Goal: Information Seeking & Learning: Learn about a topic

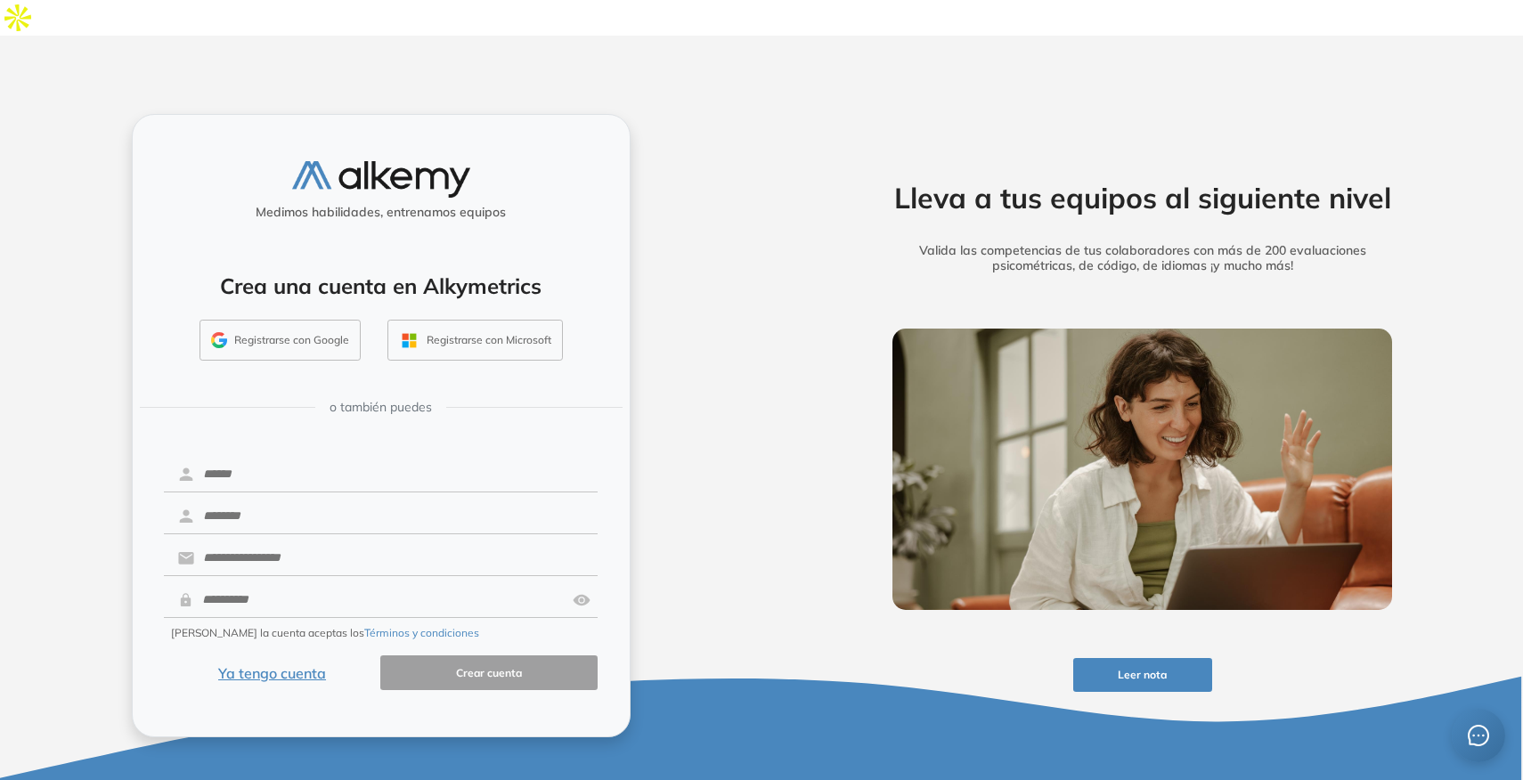
click at [299, 656] on button "Ya tengo cuenta" at bounding box center [272, 673] width 217 height 35
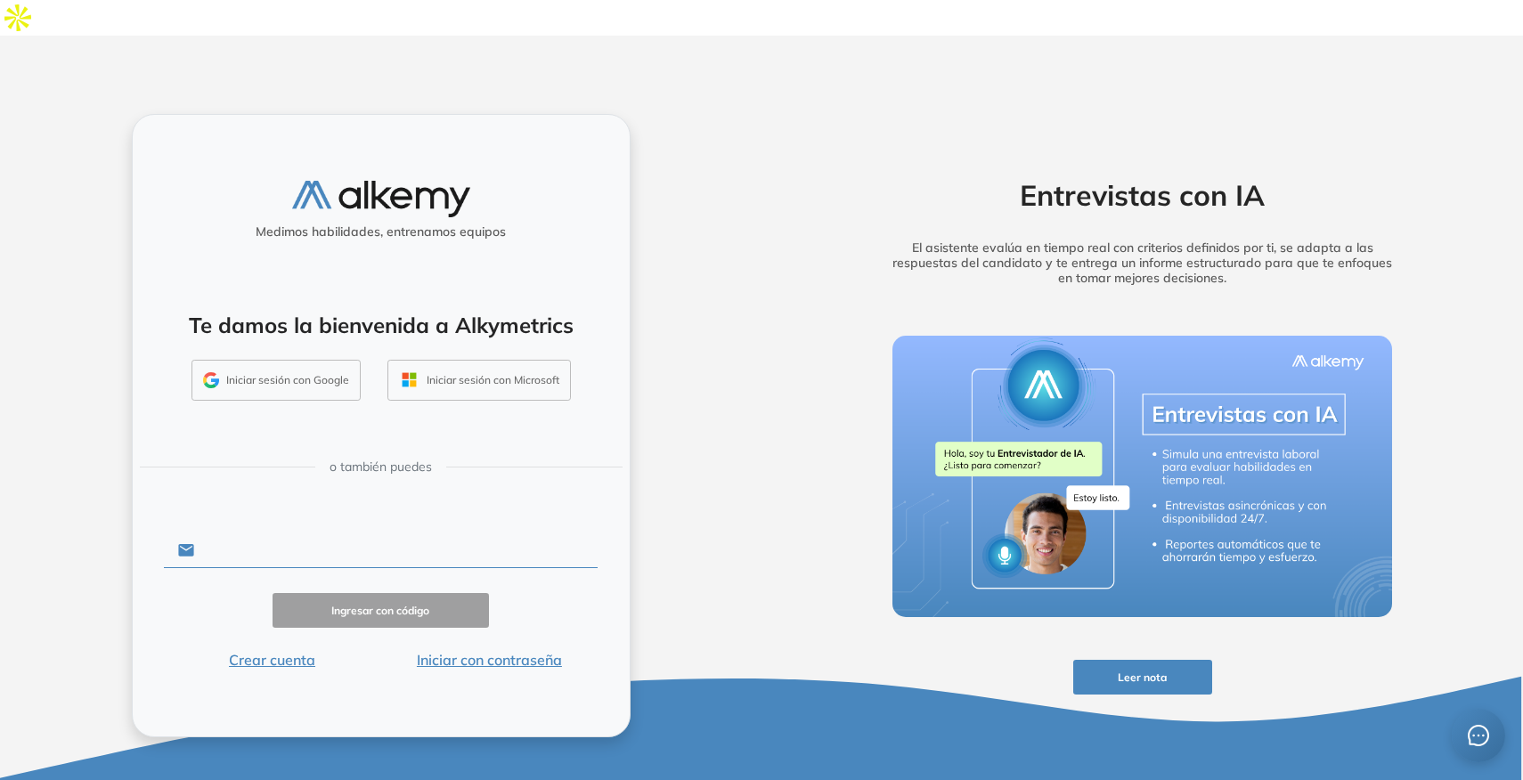
click at [286, 534] on input "text" at bounding box center [396, 551] width 404 height 34
click at [279, 534] on input "text" at bounding box center [396, 551] width 404 height 34
click at [308, 360] on button "Iniciar sesión con Google" at bounding box center [276, 380] width 169 height 41
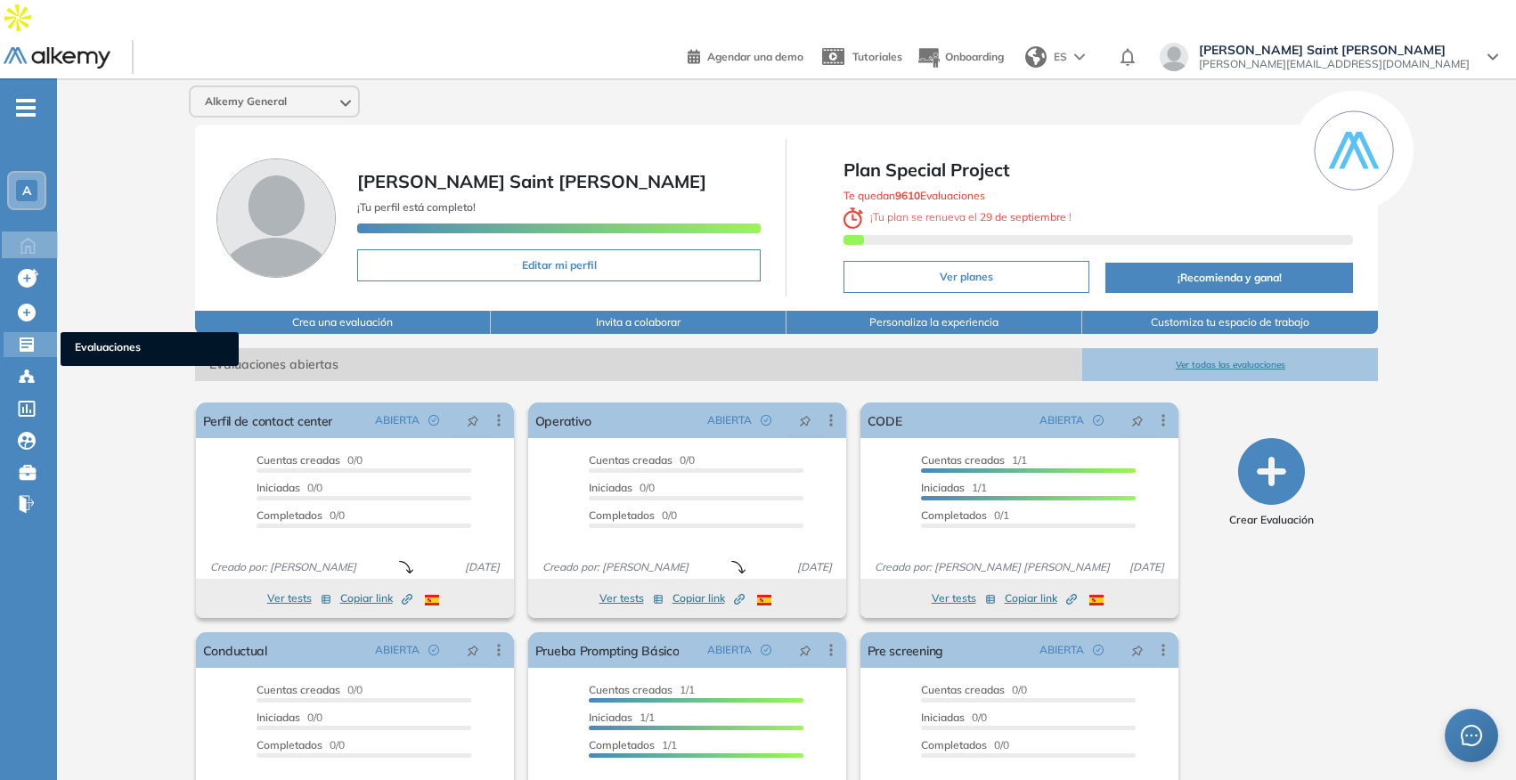
click at [27, 336] on icon at bounding box center [27, 345] width 18 height 18
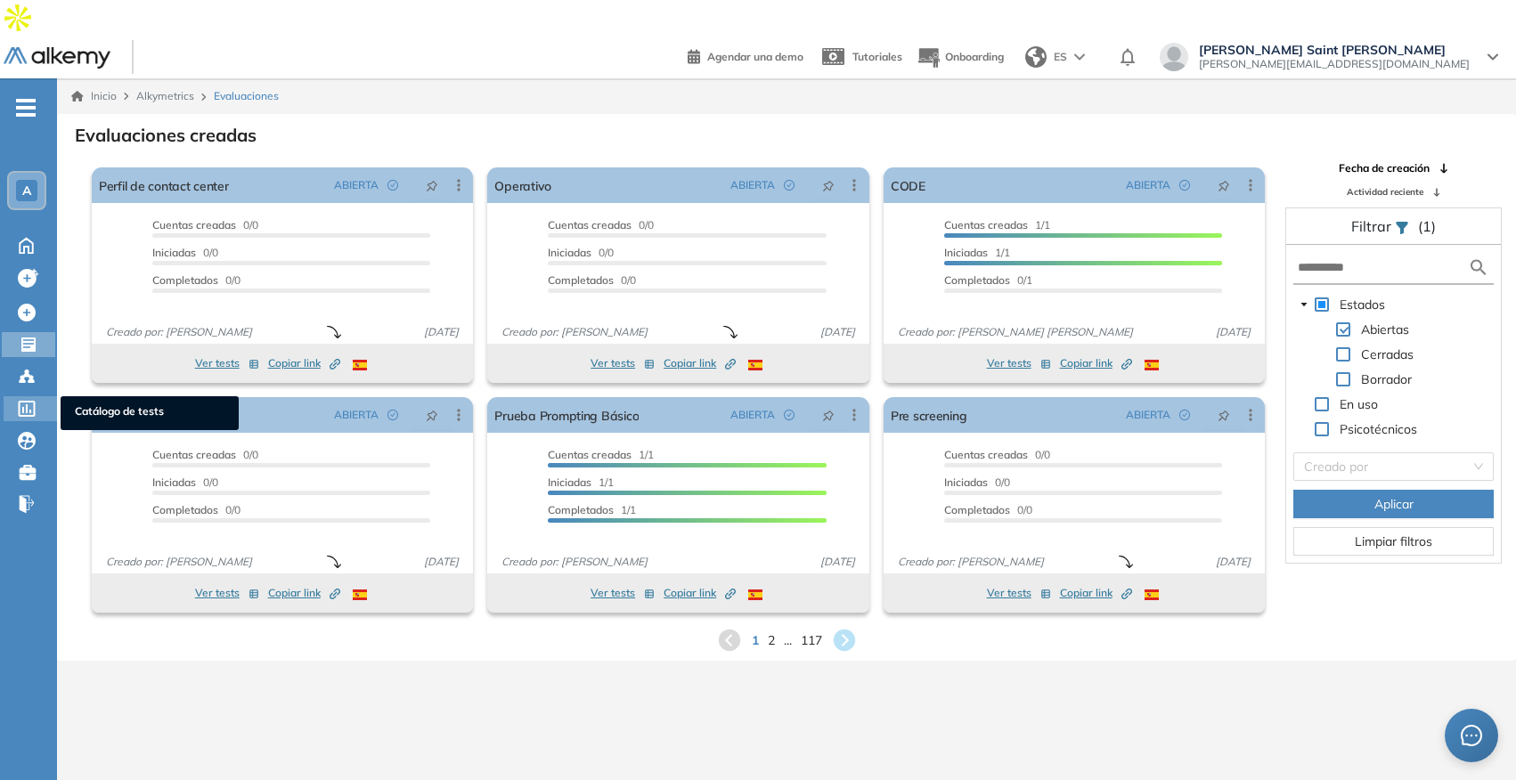
click at [27, 401] on icon at bounding box center [27, 409] width 18 height 16
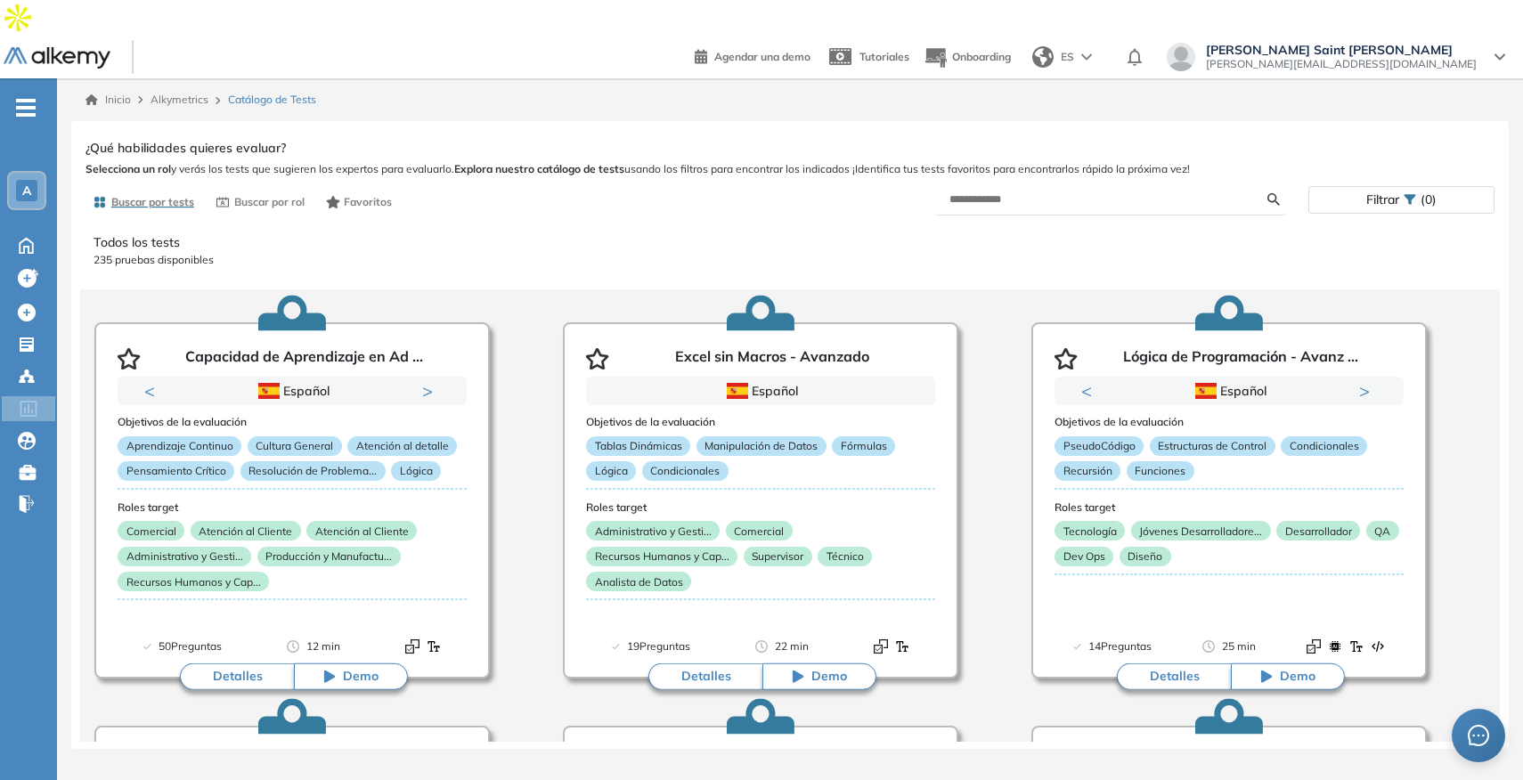
click at [1074, 49] on span "ES" at bounding box center [1067, 57] width 13 height 16
click at [1114, 110] on li "Inglés" at bounding box center [1069, 124] width 88 height 29
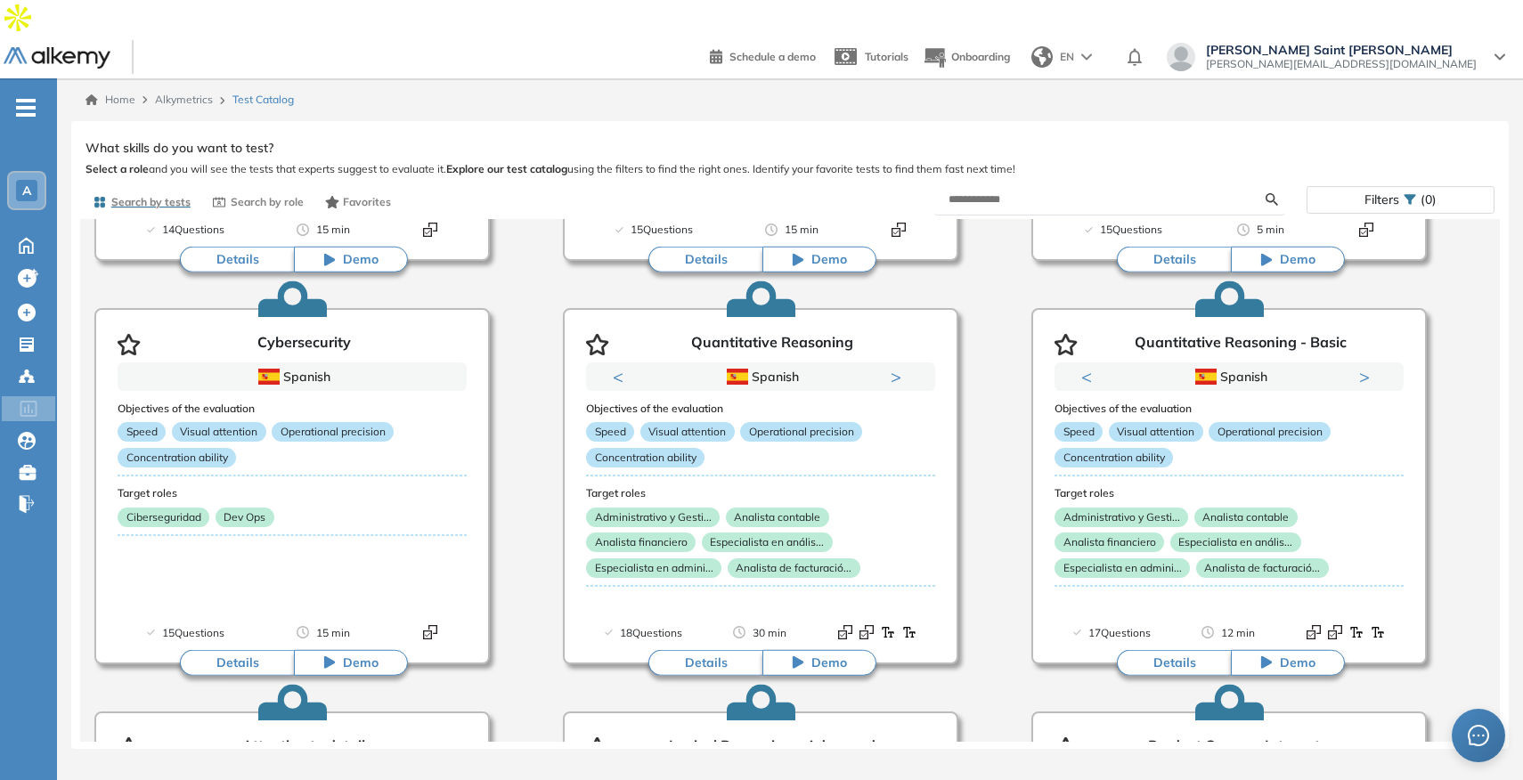
scroll to position [3246, 0]
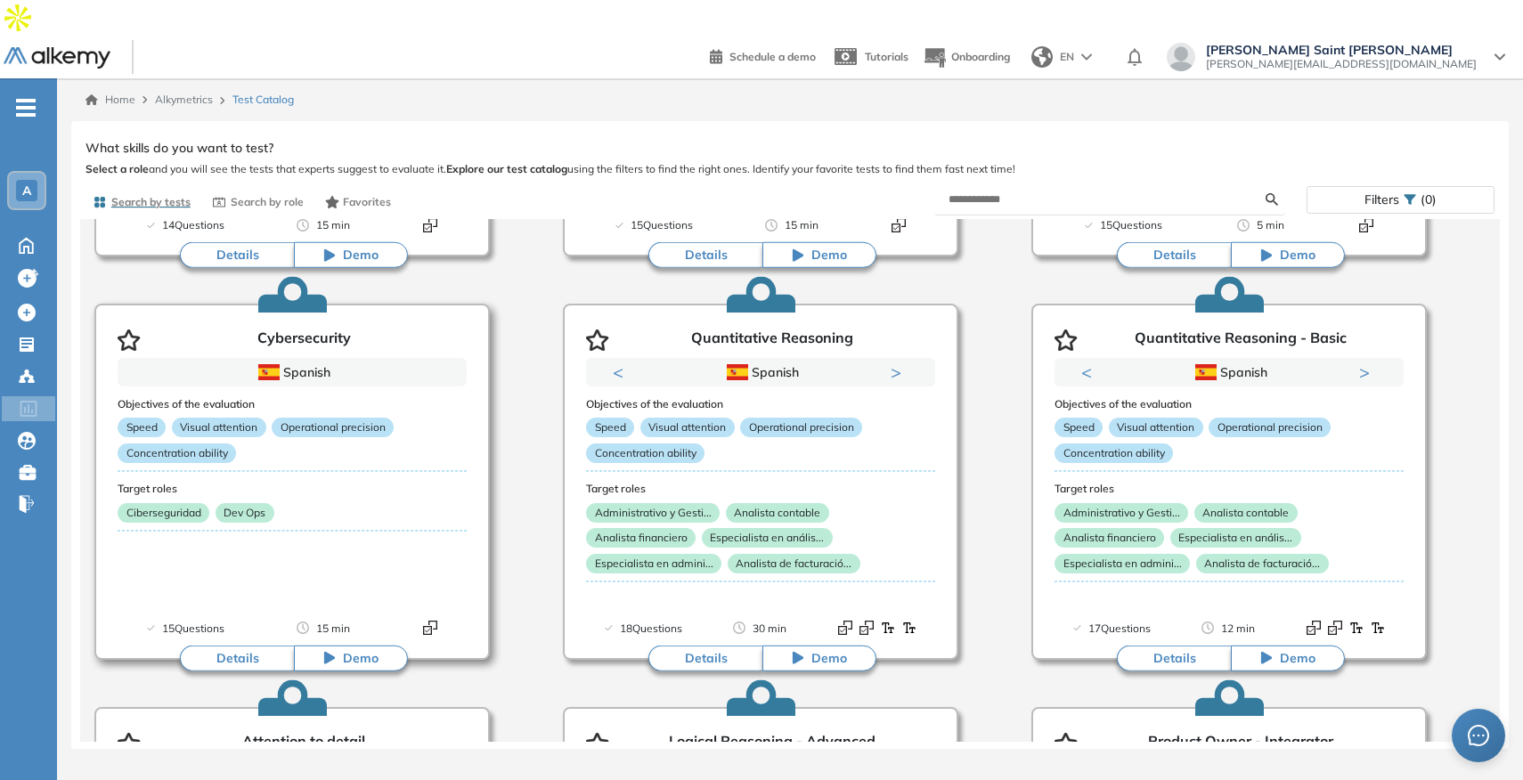
click at [251, 645] on button "Details" at bounding box center [237, 658] width 114 height 27
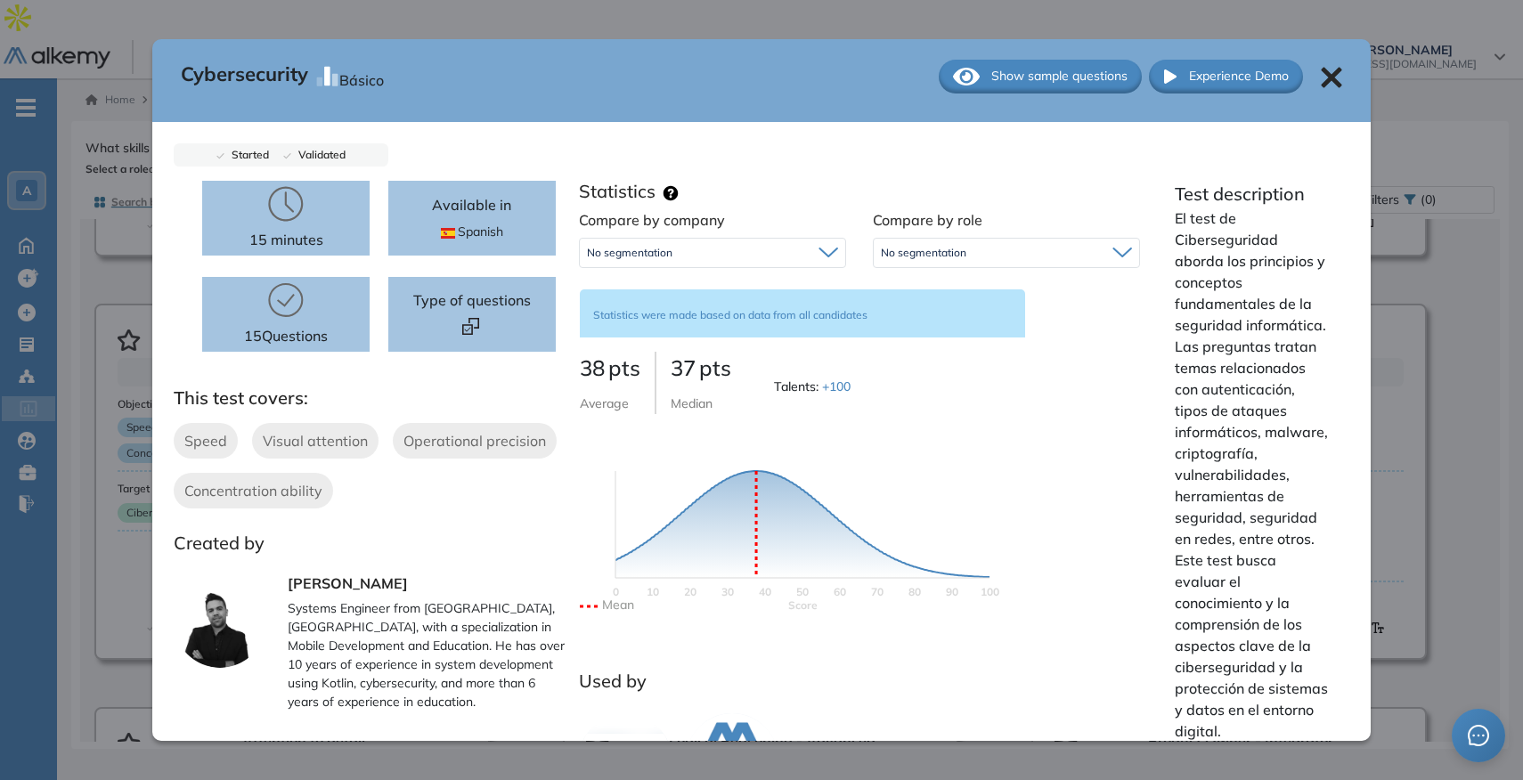
scroll to position [0, 0]
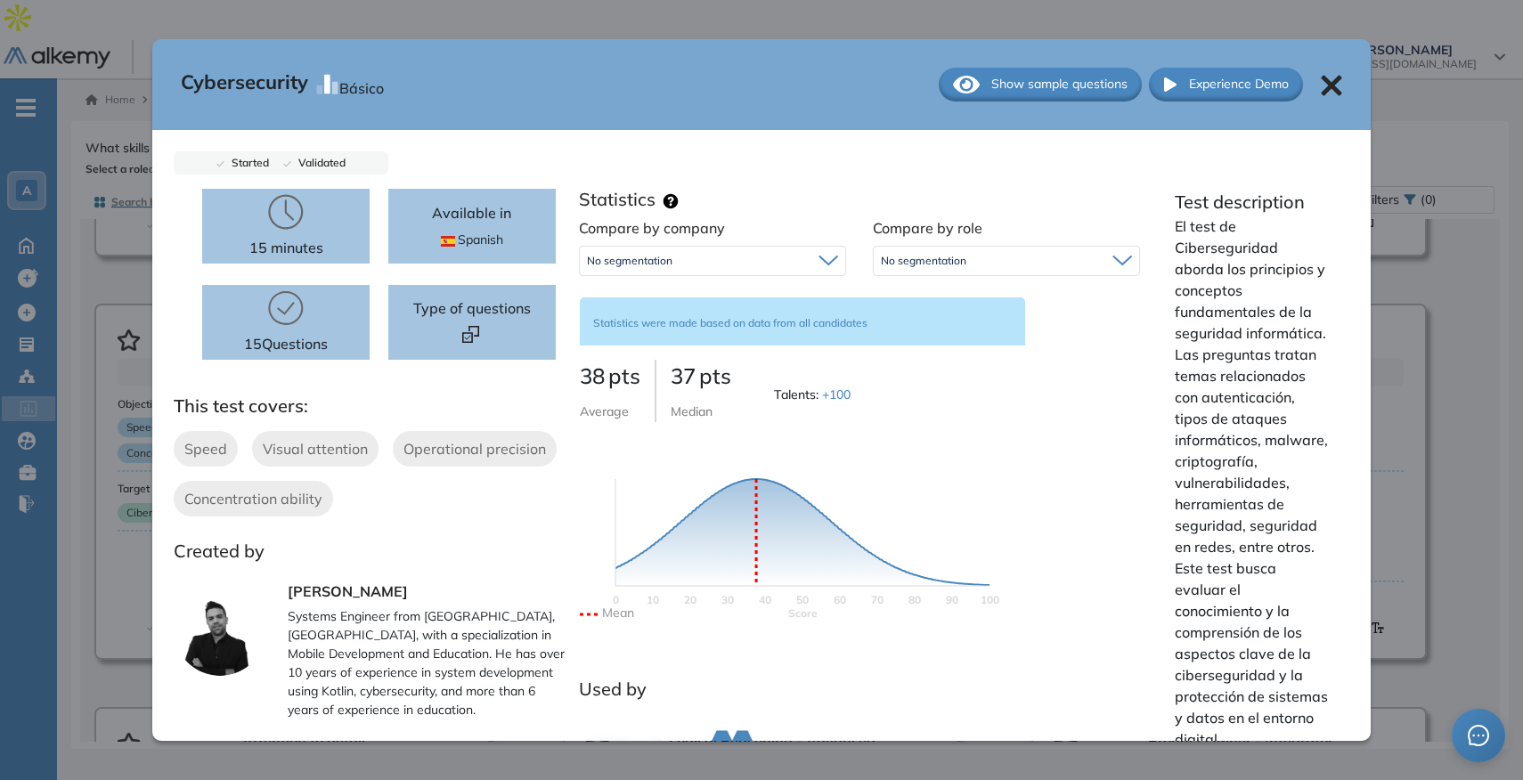
click at [1113, 255] on icon at bounding box center [1123, 261] width 20 height 12
click at [1328, 86] on icon at bounding box center [1331, 85] width 21 height 21
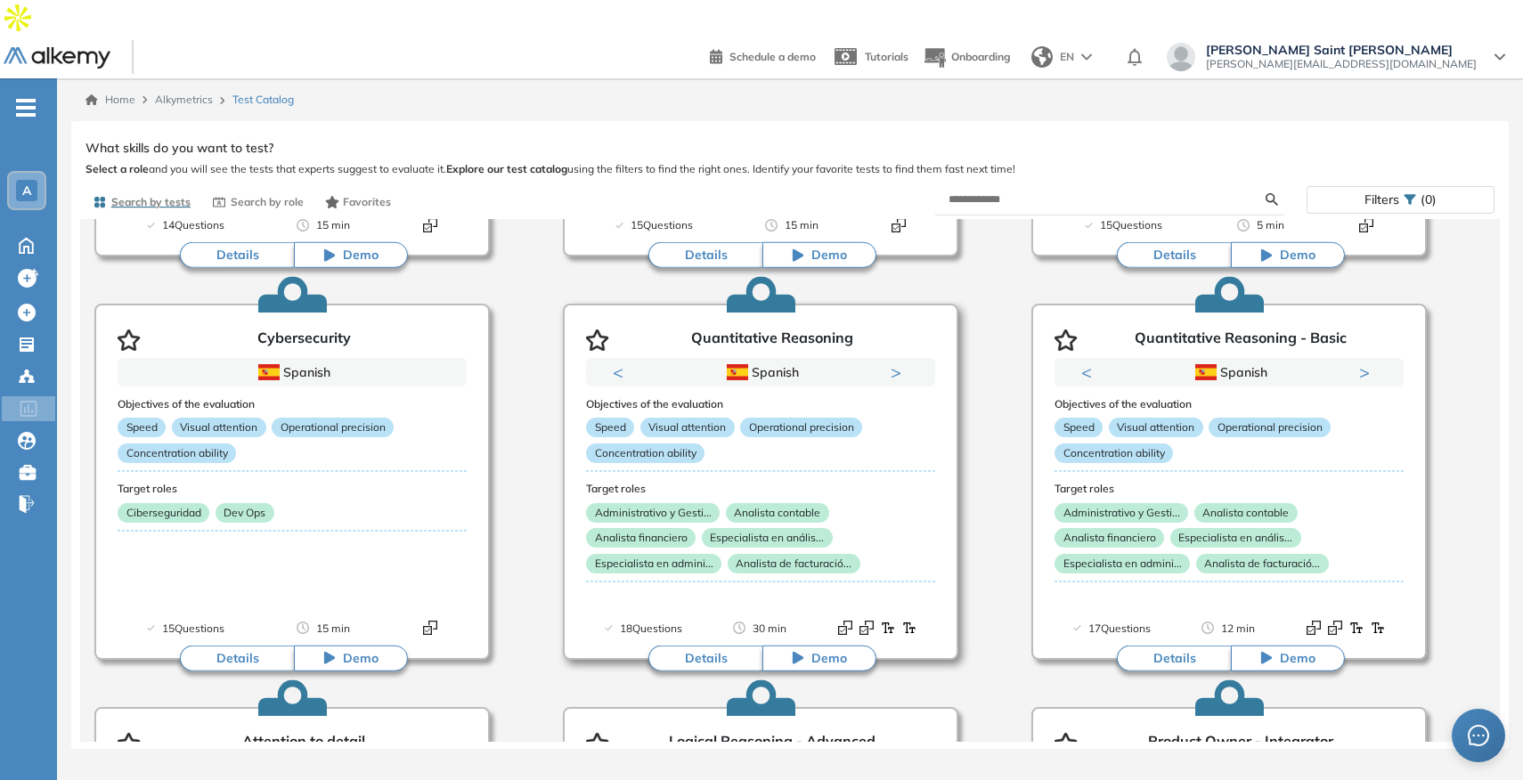
click at [902, 363] on button "Next" at bounding box center [900, 372] width 18 height 18
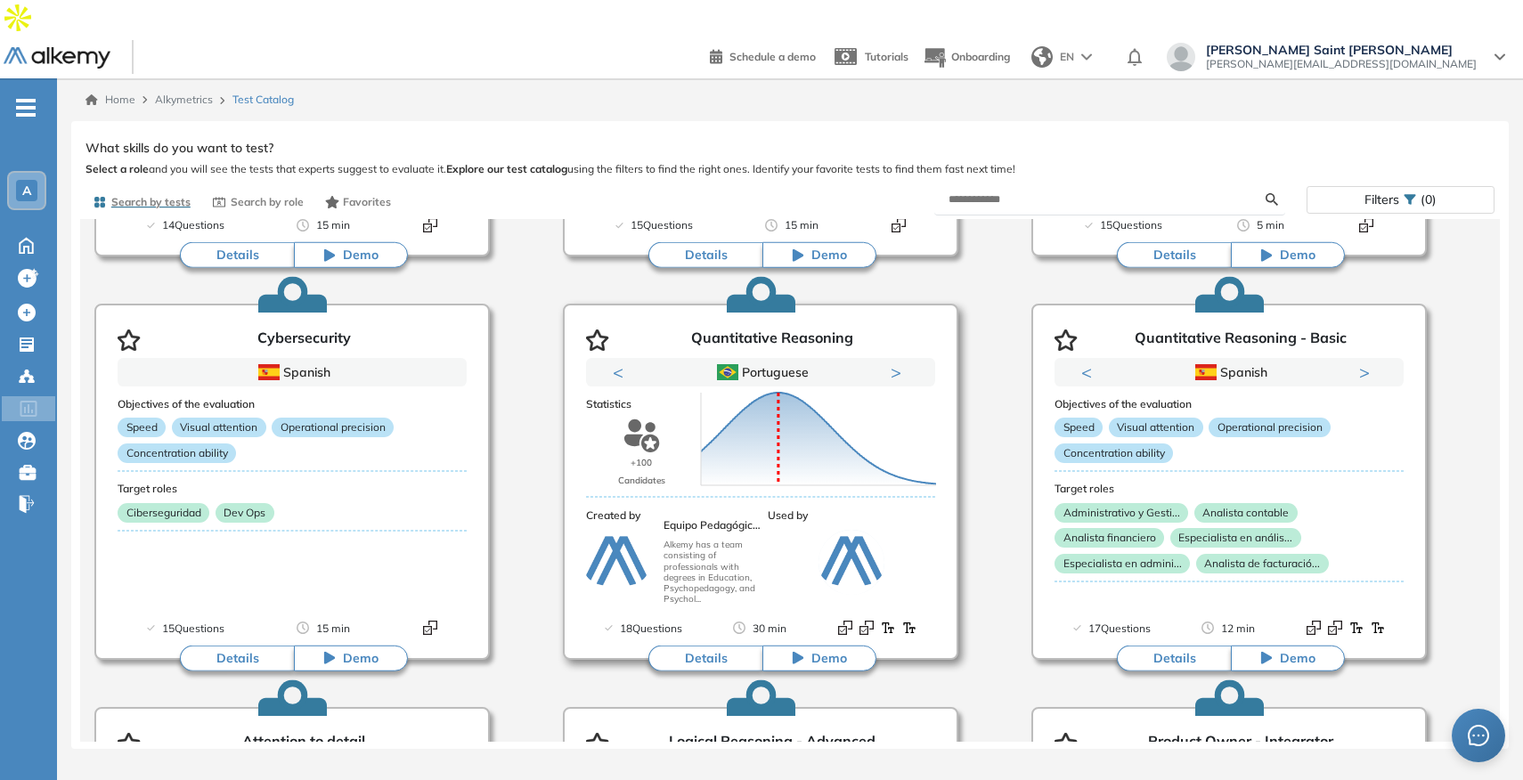
click at [902, 350] on div "Score 0 10 20 30 40 50 60 70 80 90 100 Mean" at bounding box center [818, 439] width 249 height 178
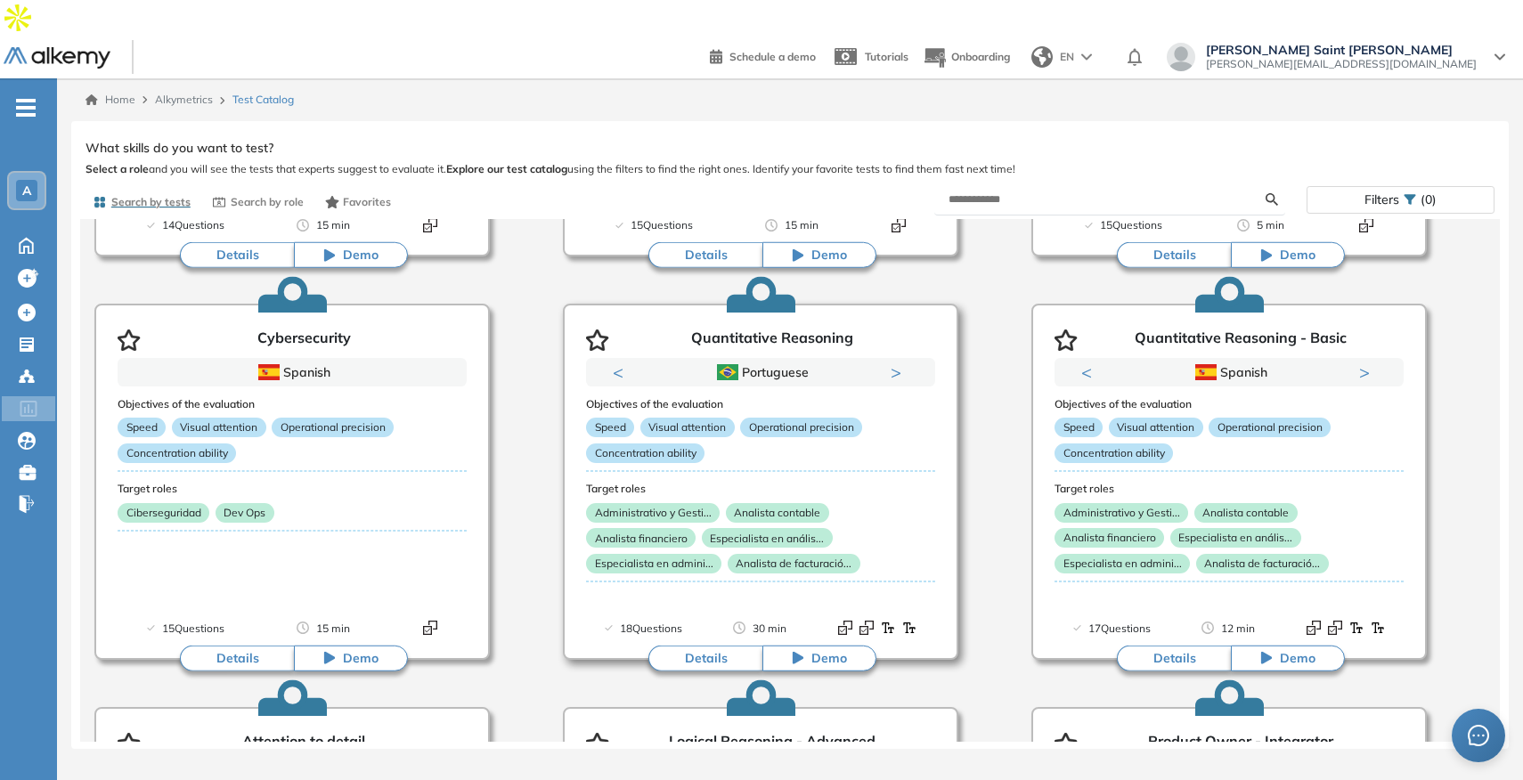
click at [896, 363] on button "Next" at bounding box center [900, 372] width 18 height 18
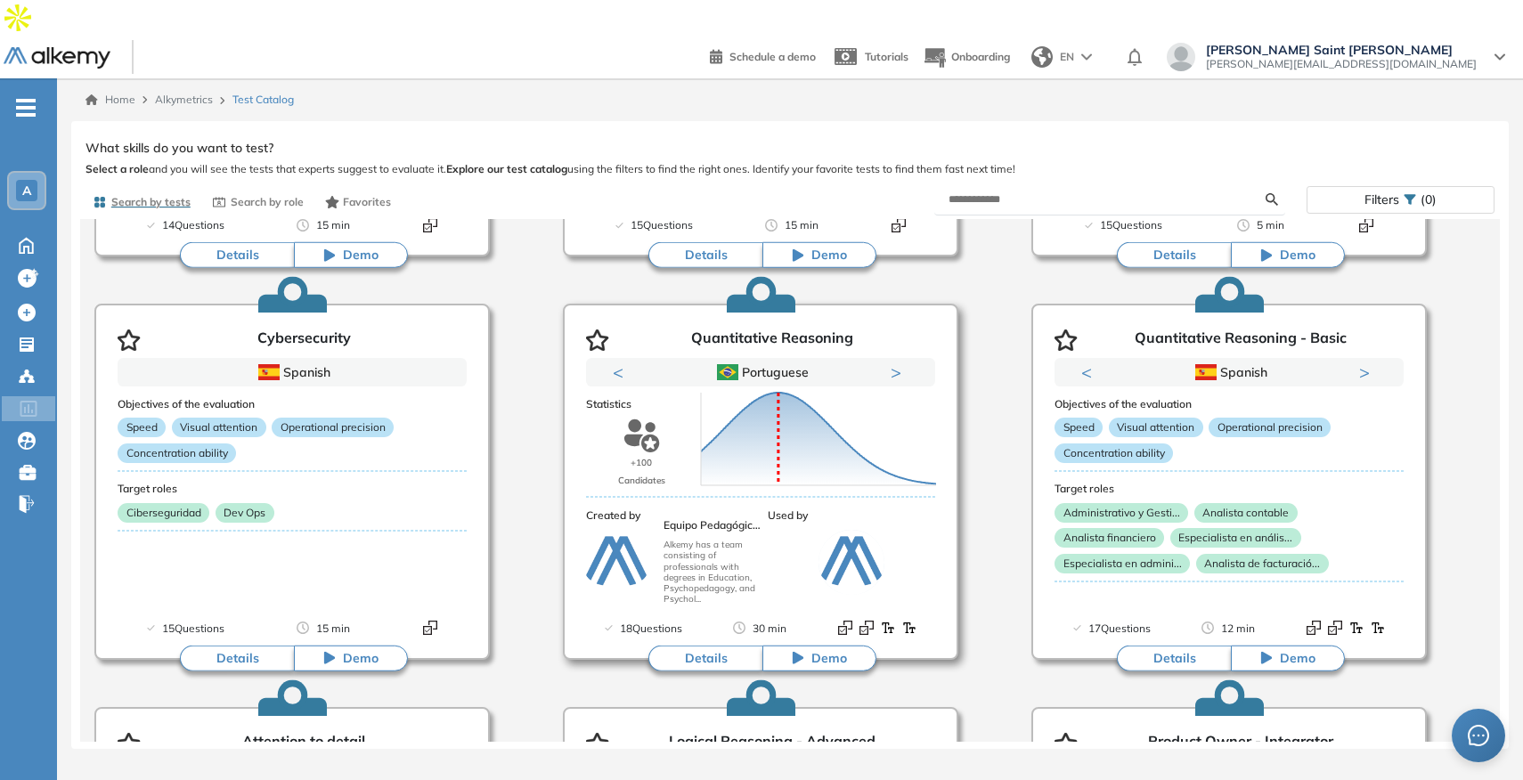
click at [708, 645] on button "Details" at bounding box center [706, 658] width 114 height 27
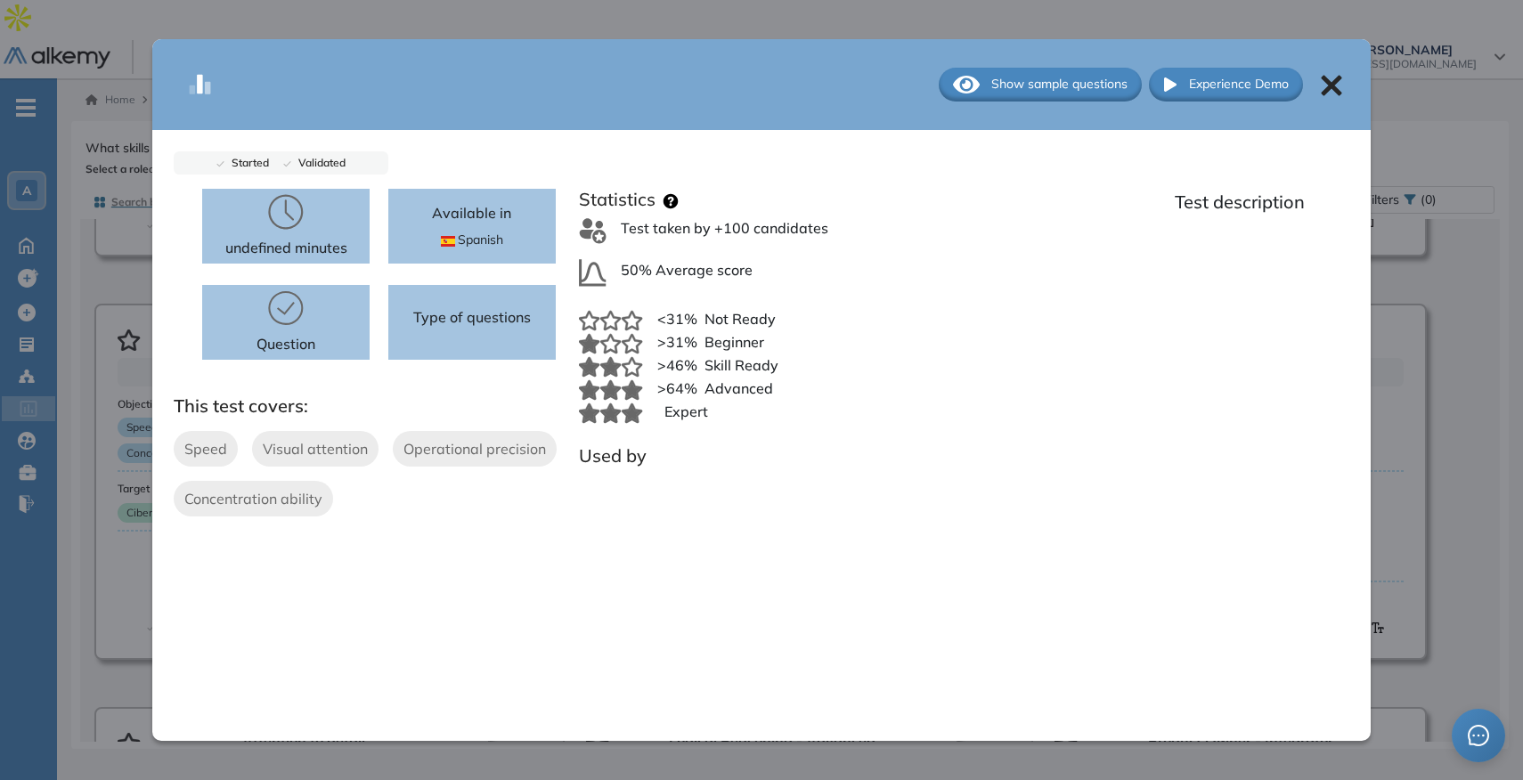
click at [1324, 86] on icon at bounding box center [1331, 85] width 20 height 20
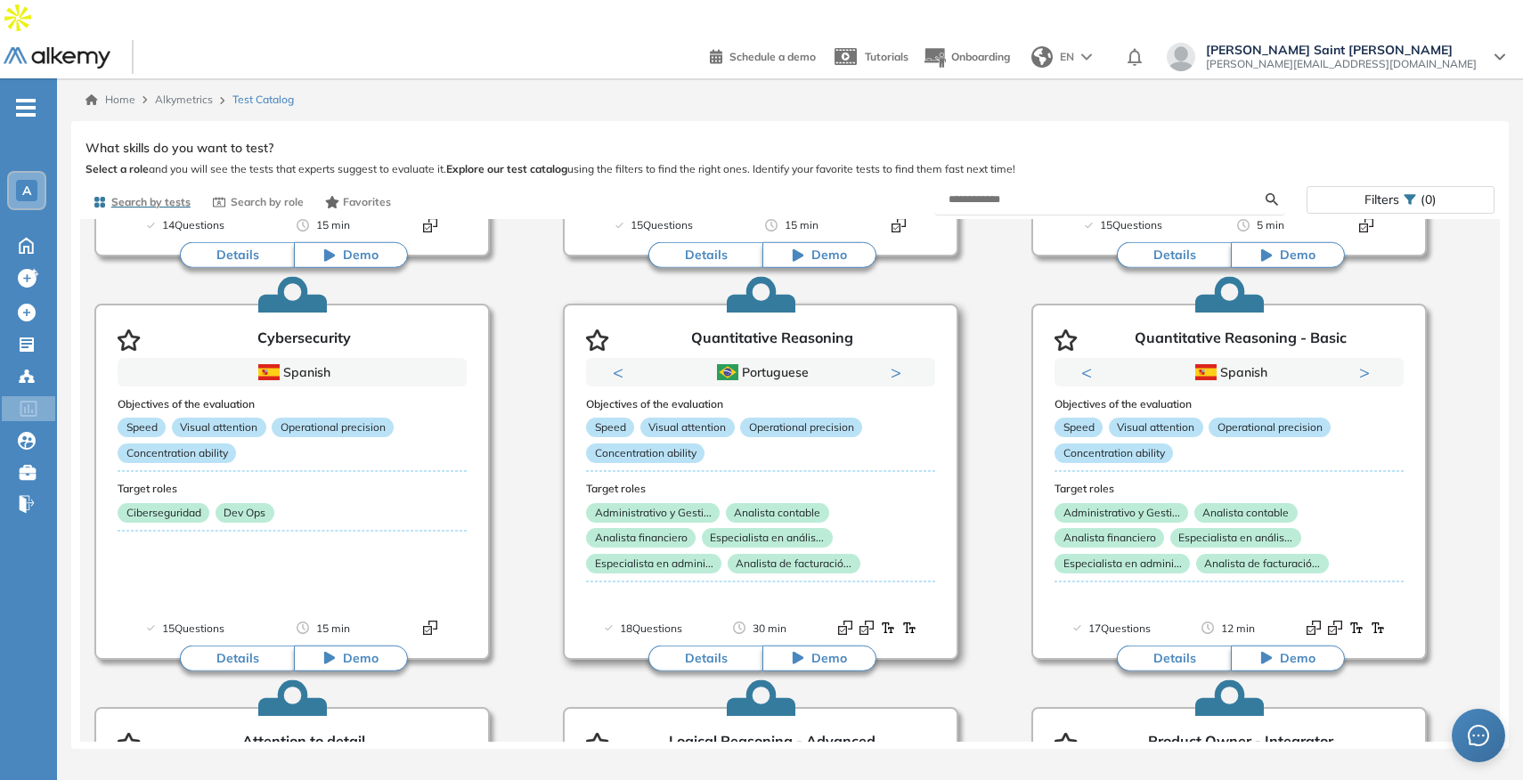
click at [616, 363] on button "Previous" at bounding box center [622, 372] width 18 height 18
click at [706, 645] on button "Details" at bounding box center [706, 658] width 114 height 27
